Goal: Task Accomplishment & Management: Manage account settings

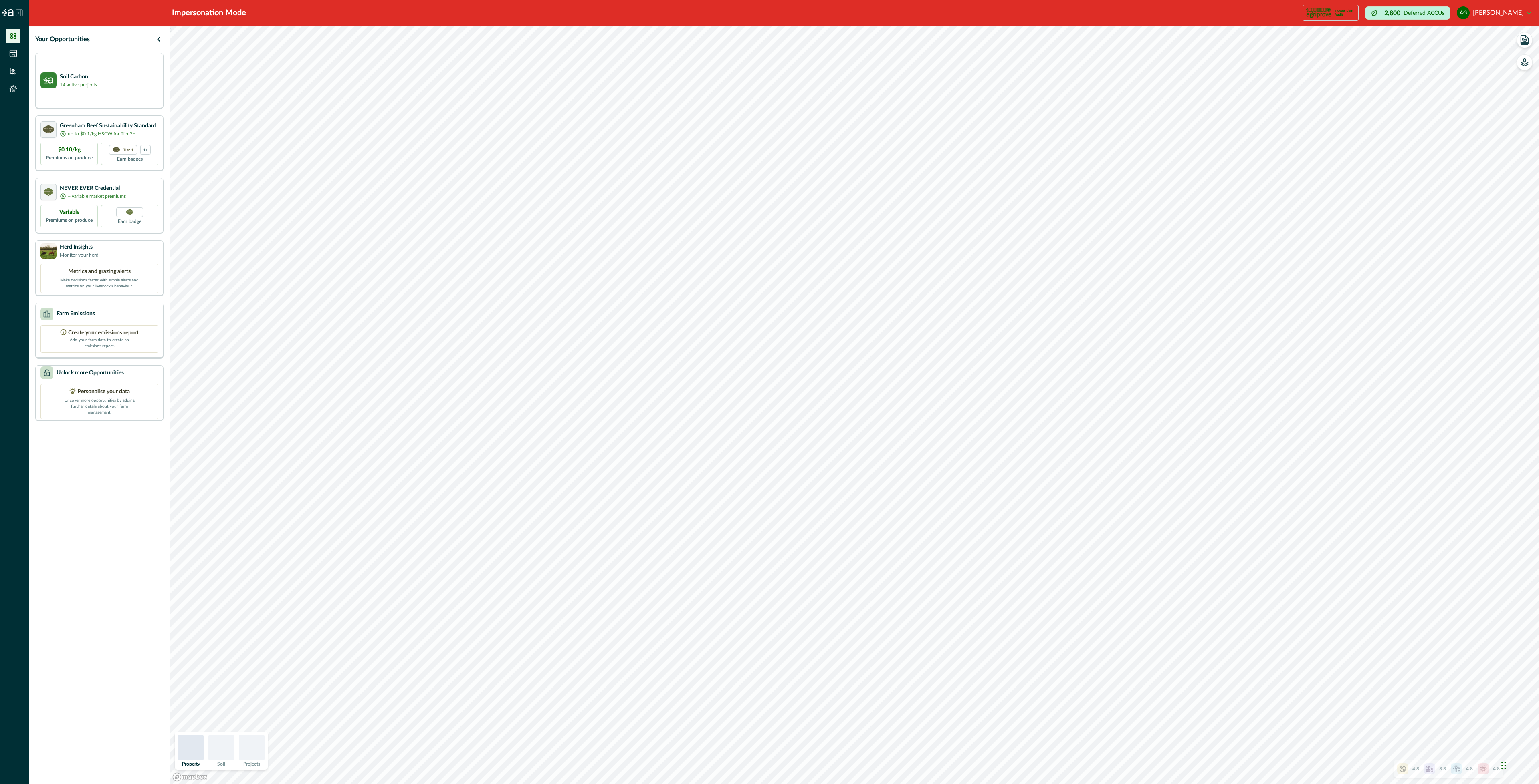
click at [103, 314] on div "Farm Emissions" at bounding box center [99, 313] width 118 height 13
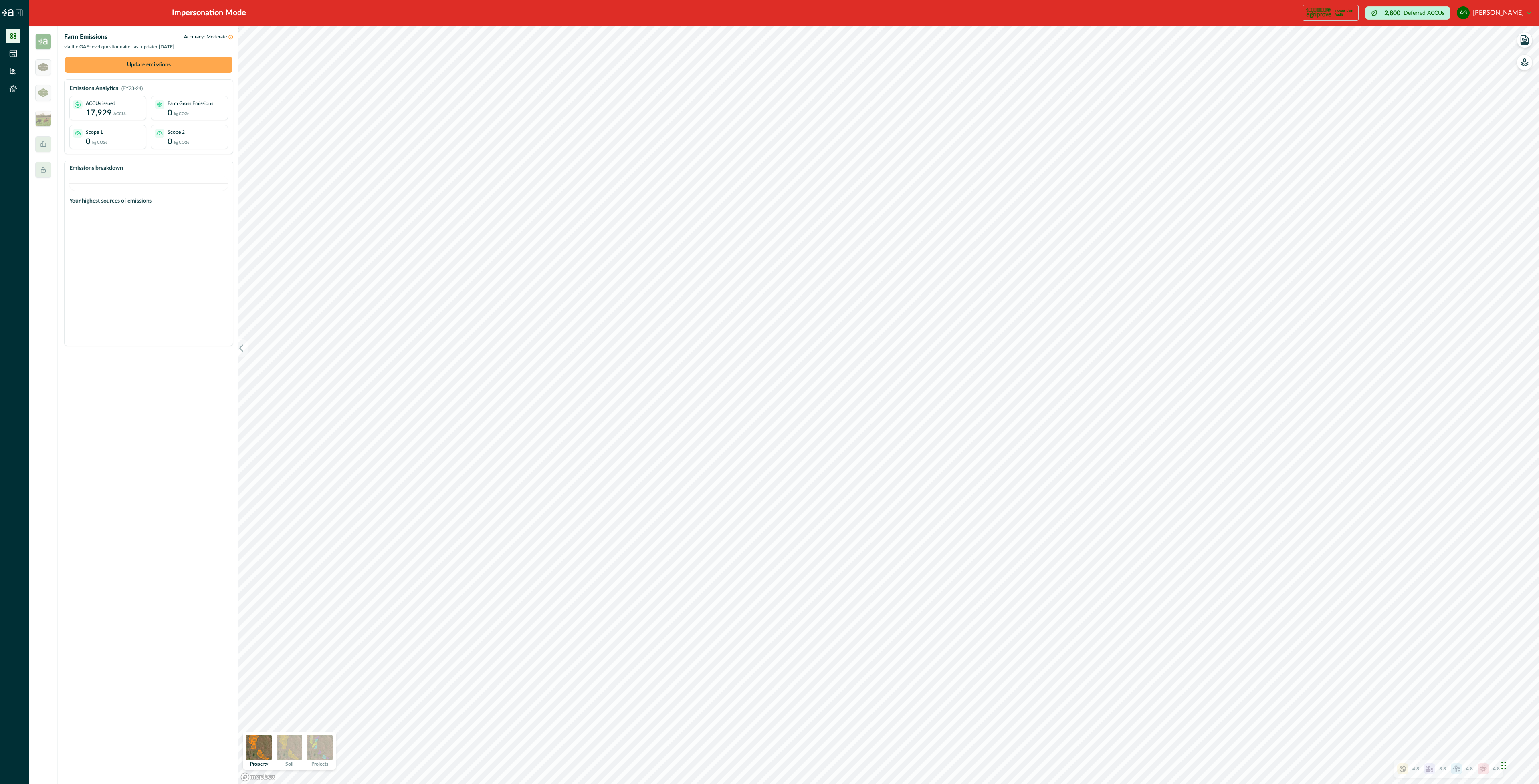
click at [150, 64] on button "Update emissions" at bounding box center [149, 64] width 167 height 16
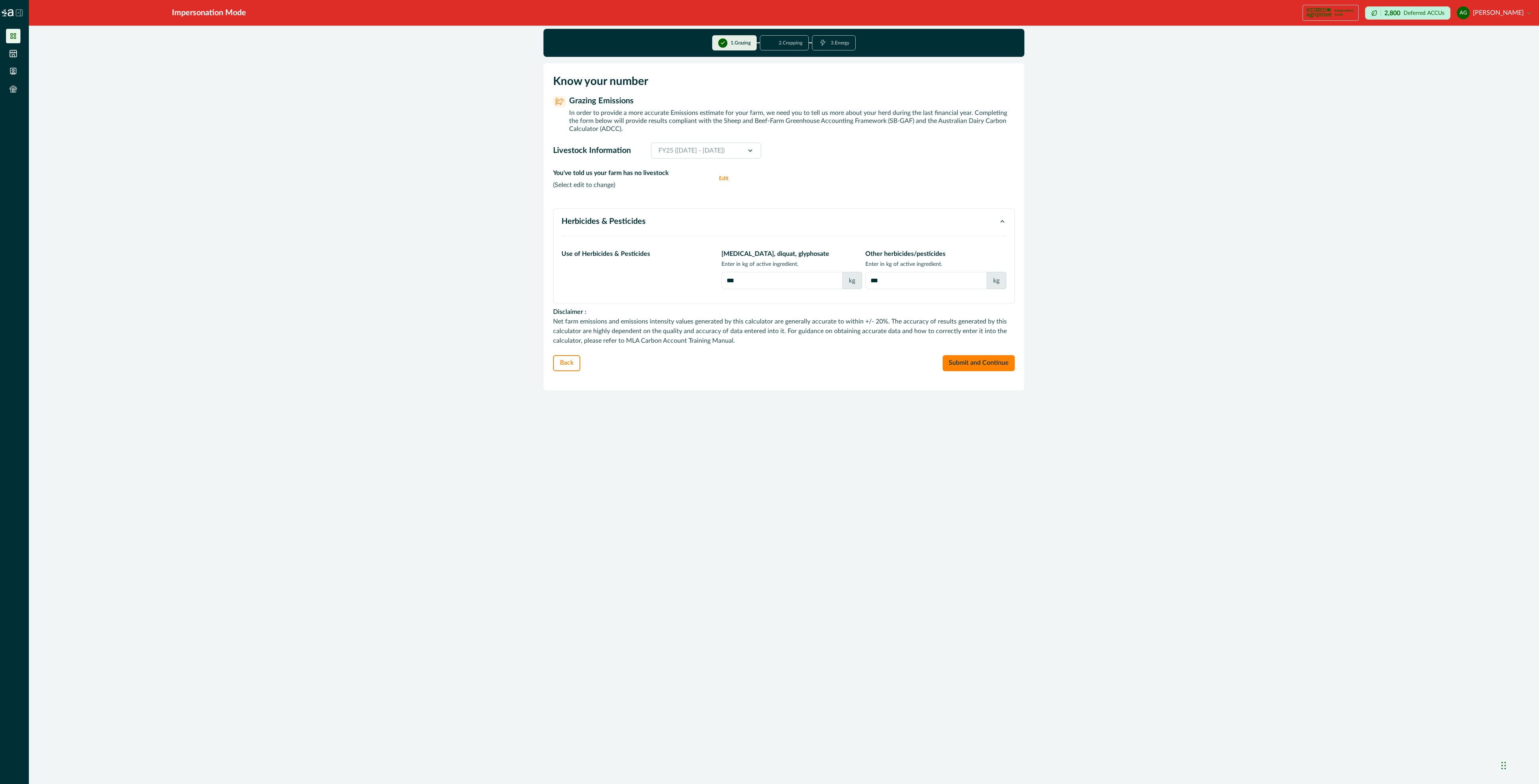
drag, startPoint x: 685, startPoint y: 327, endPoint x: 689, endPoint y: 325, distance: 4.5
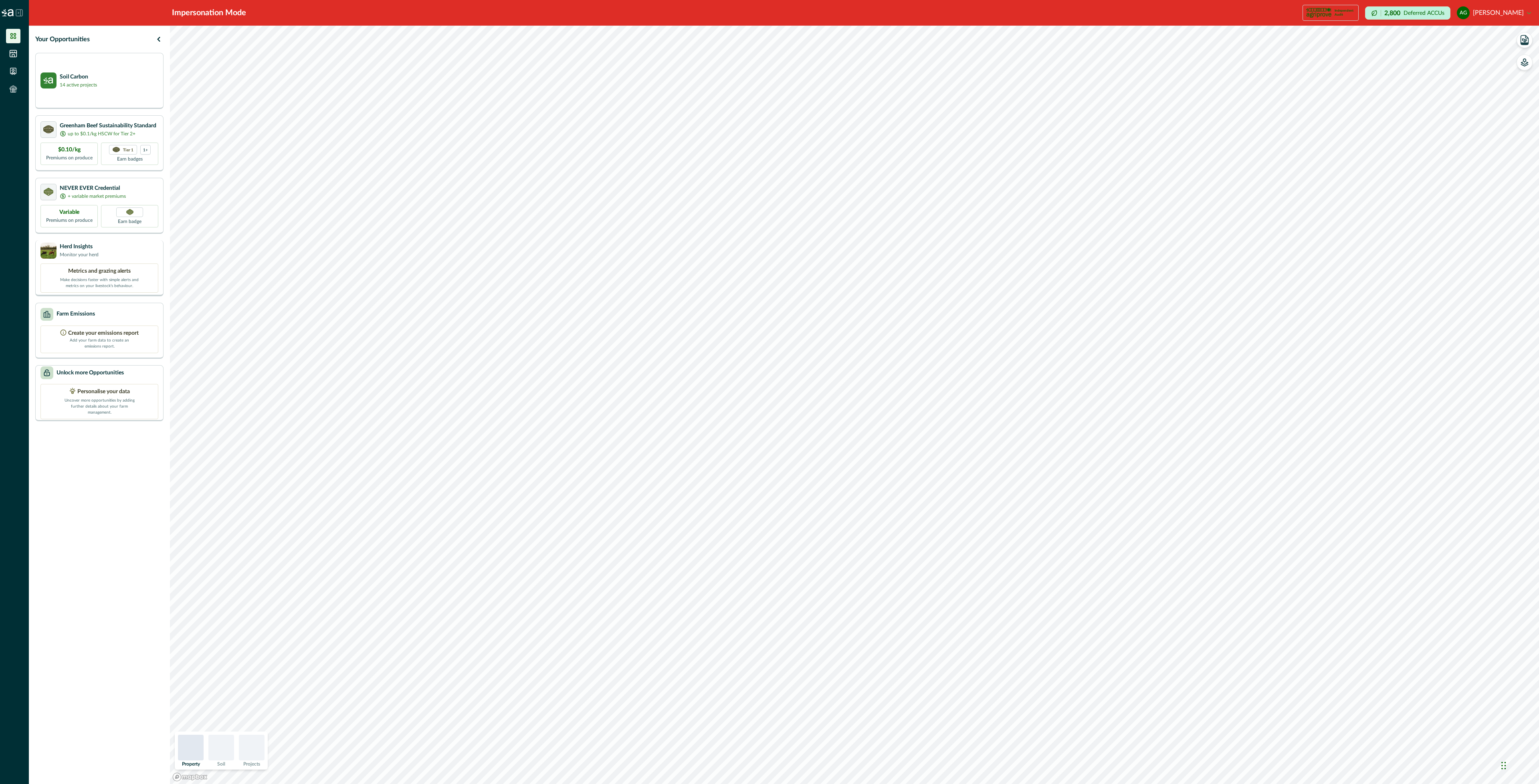
click at [128, 243] on div "Herd Insights Monitor your herd" at bounding box center [99, 251] width 118 height 16
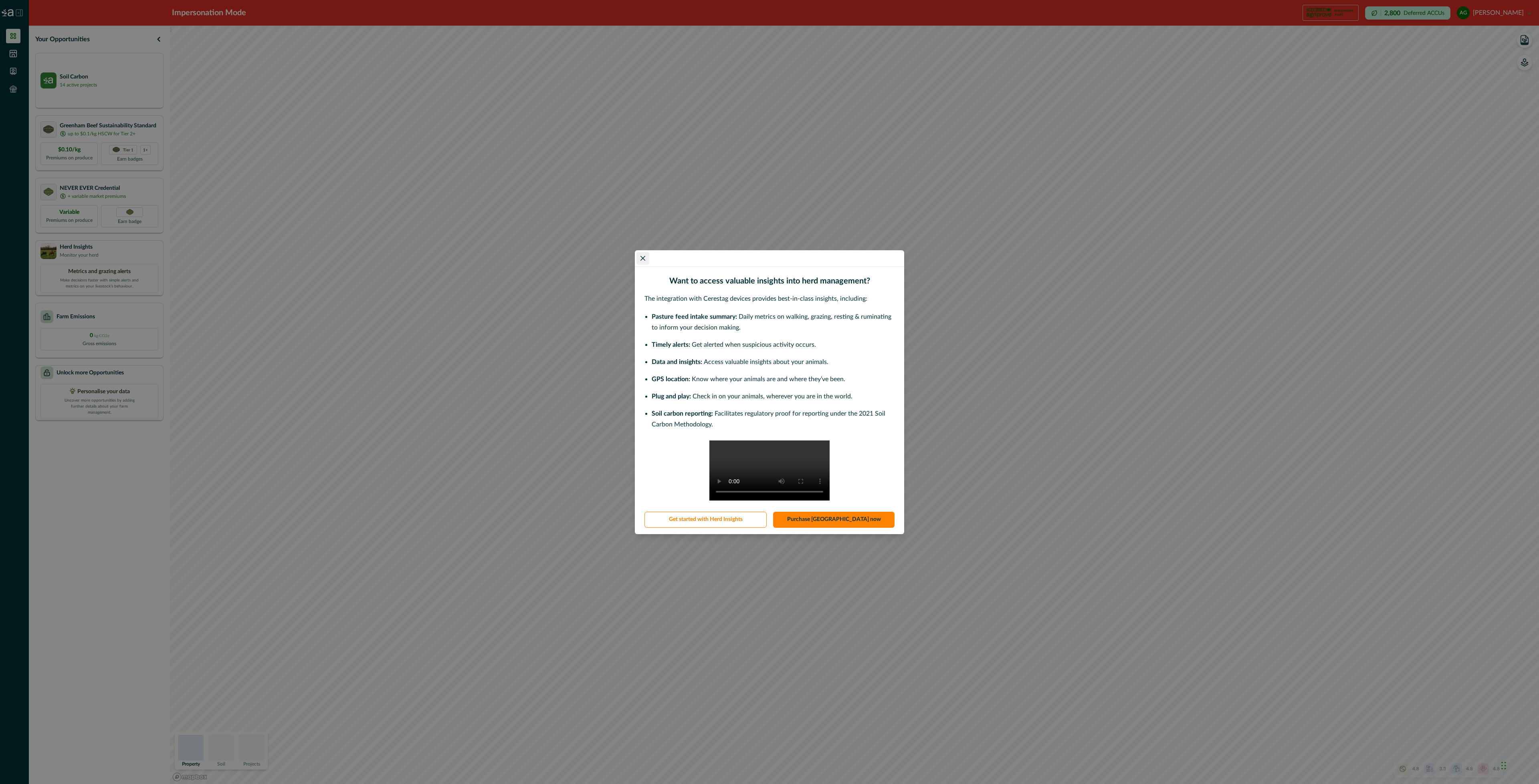
click at [645, 256] on icon "Close" at bounding box center [643, 259] width 5 height 5
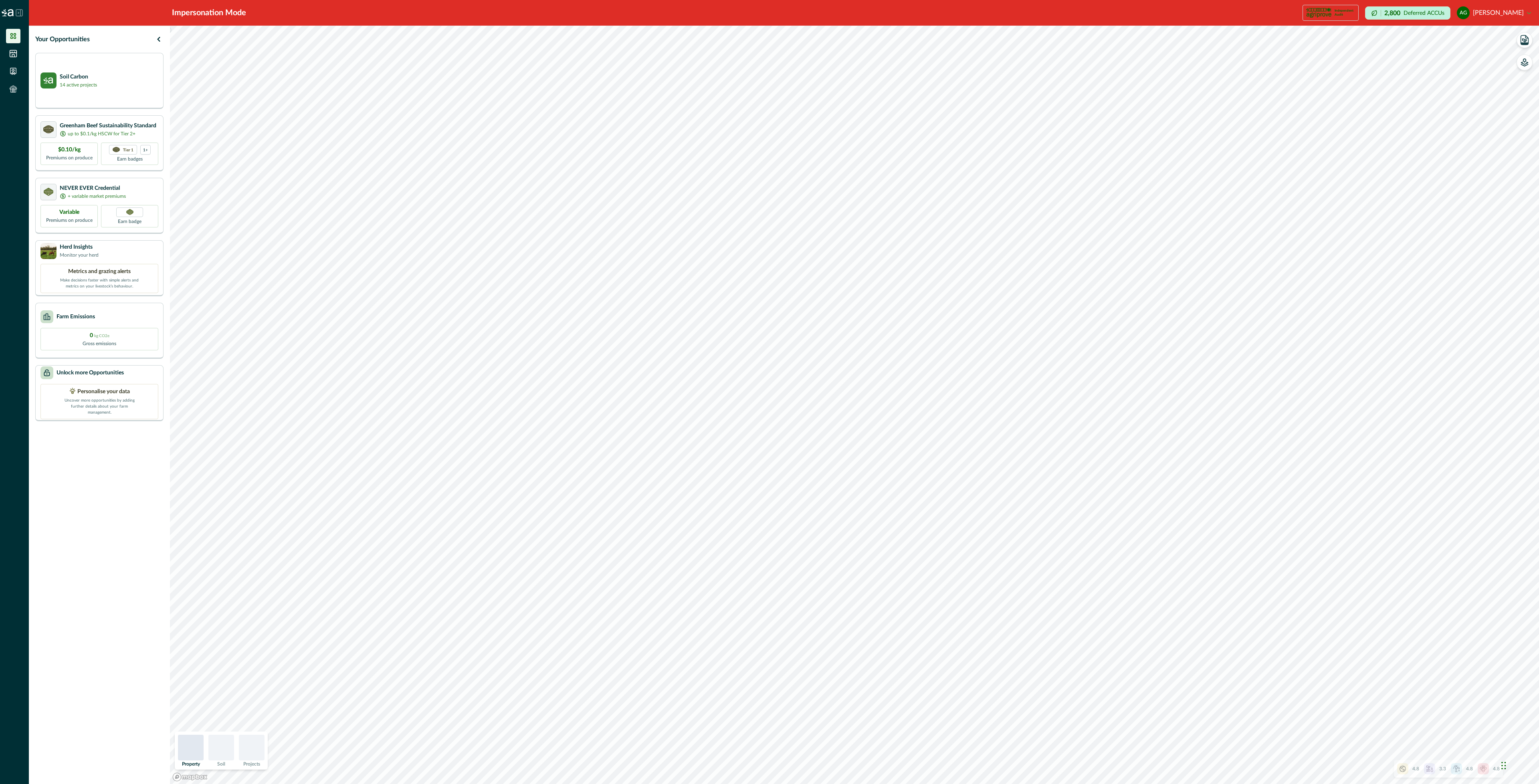
click at [1499, 14] on button "ag [PERSON_NAME]" at bounding box center [1494, 13] width 74 height 19
click at [1481, 38] on button "Sign out" at bounding box center [1488, 35] width 85 height 13
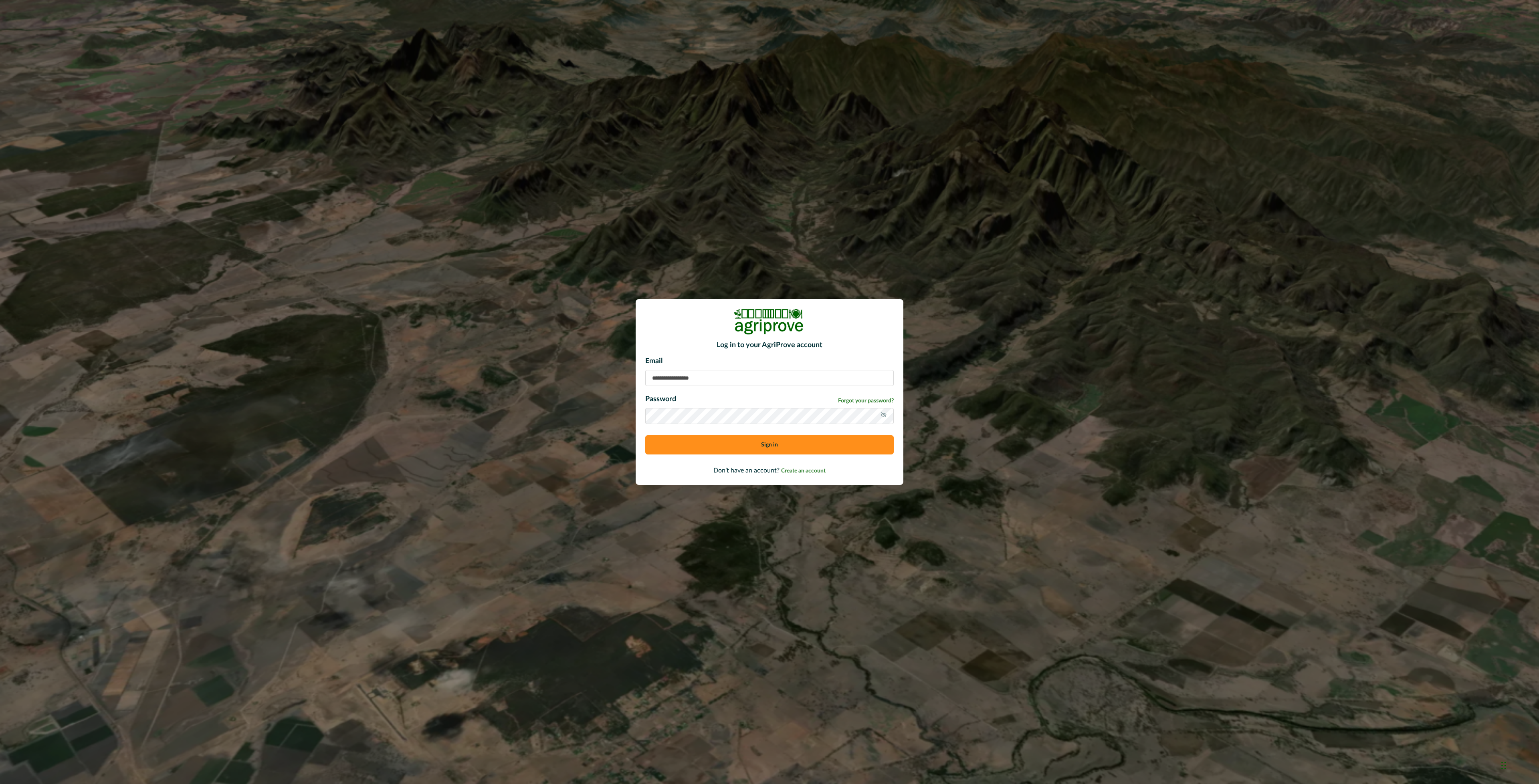
type input "**********"
click at [685, 438] on button "Sign in" at bounding box center [770, 445] width 249 height 19
